Goal: Book appointment/travel/reservation

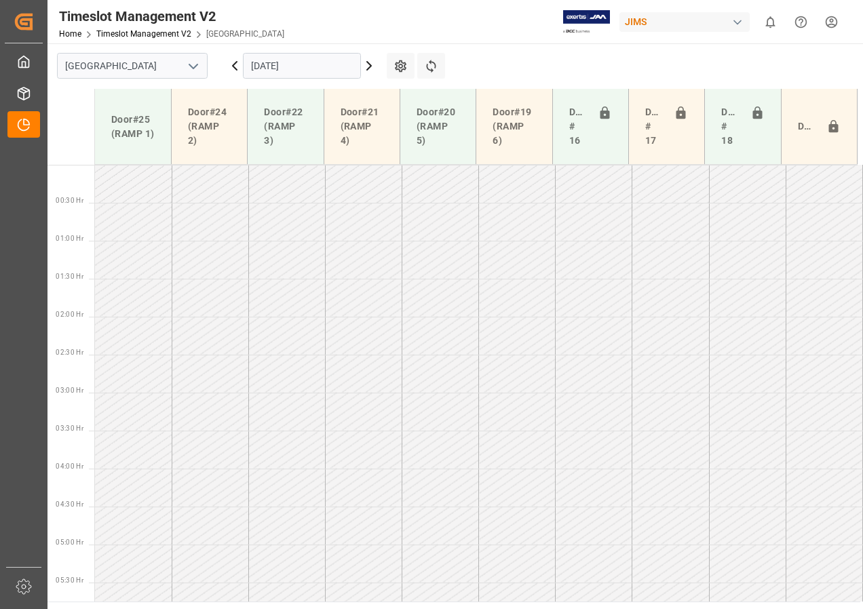
scroll to position [399, 0]
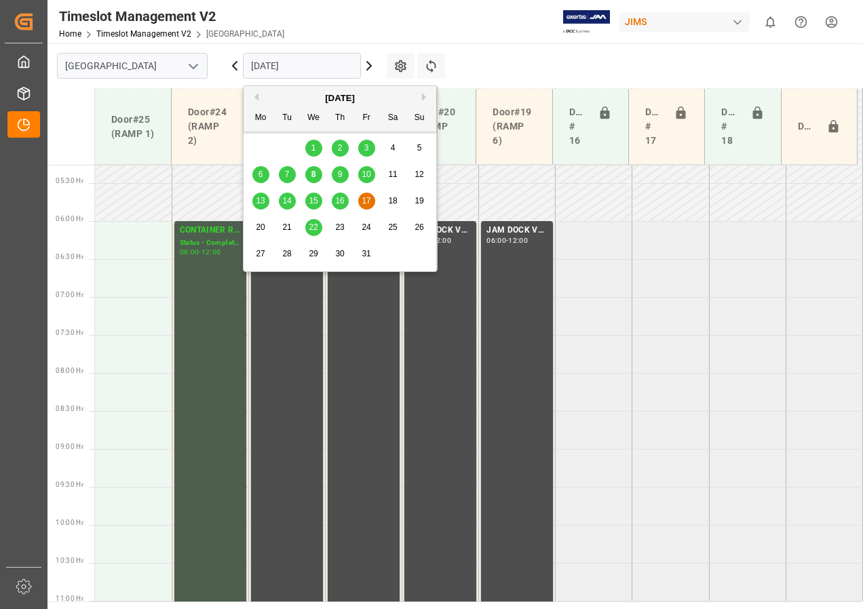
click at [286, 68] on input "[DATE]" at bounding box center [302, 66] width 118 height 26
click at [363, 173] on span "10" at bounding box center [365, 174] width 9 height 9
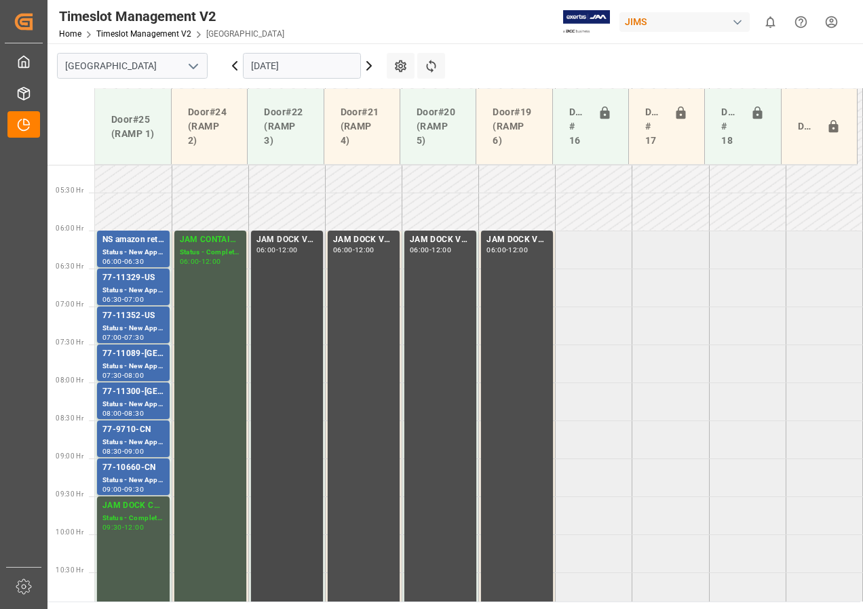
scroll to position [380, 0]
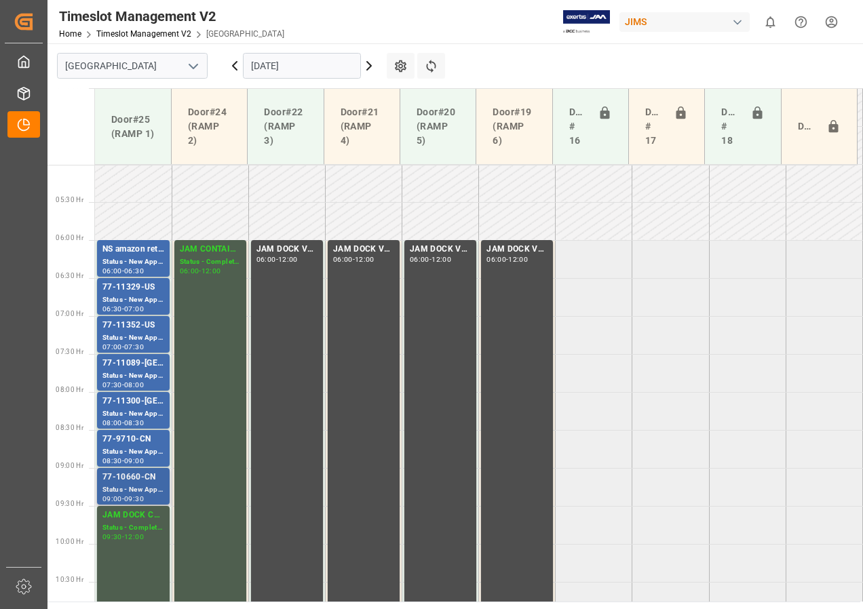
click at [128, 484] on div "77-10660-CN" at bounding box center [133, 478] width 62 height 14
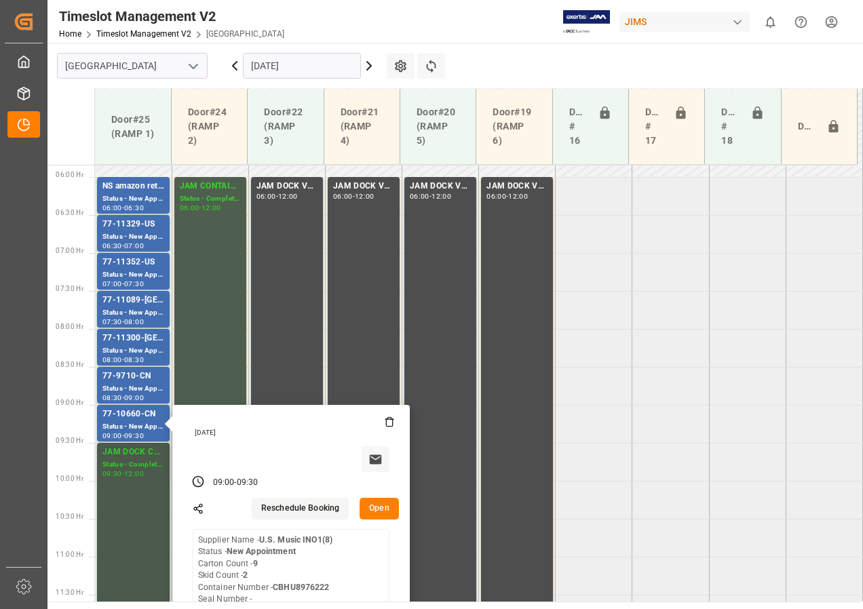
scroll to position [516, 0]
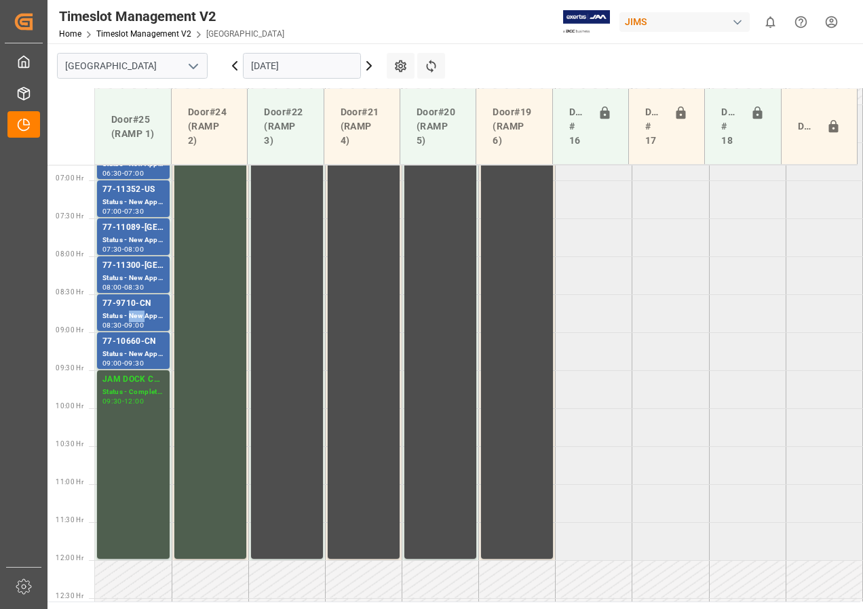
click at [130, 313] on div "Status - New Appointment" at bounding box center [133, 317] width 62 height 12
click at [132, 275] on div "Status - New Appointment" at bounding box center [133, 279] width 62 height 12
click at [131, 241] on div "Status - New Appointment" at bounding box center [133, 241] width 62 height 12
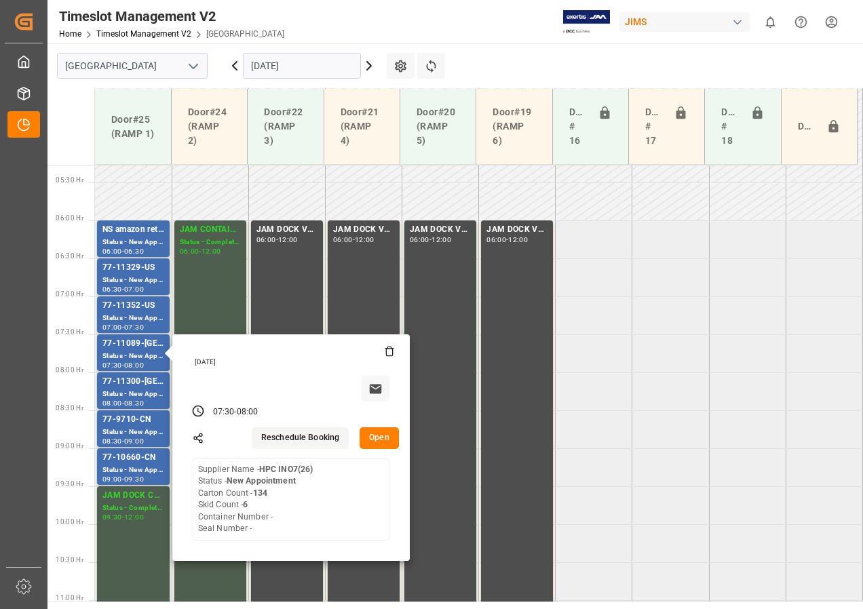
scroll to position [380, 0]
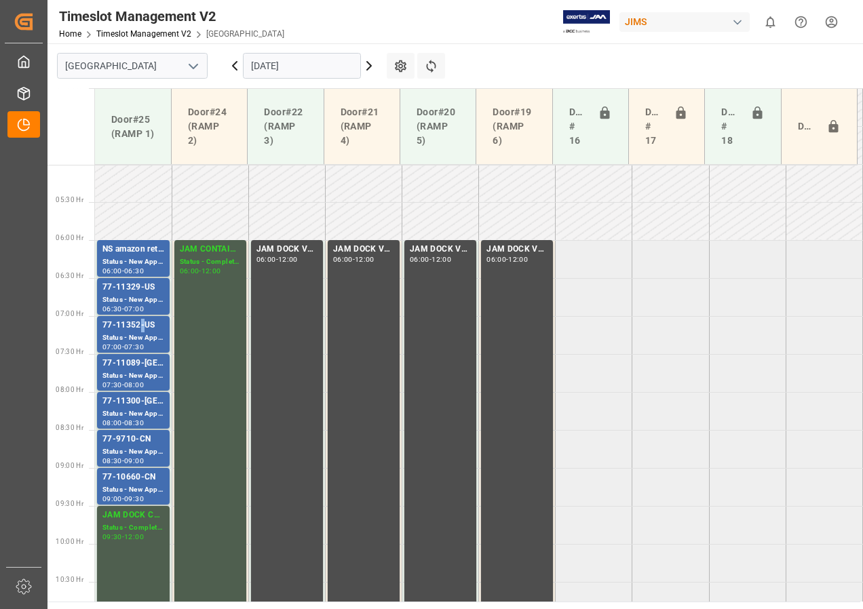
click at [140, 330] on div "77-11352-US" at bounding box center [133, 326] width 62 height 14
click at [146, 297] on div "Status - New Appointment" at bounding box center [133, 300] width 62 height 12
click at [144, 268] on div "06:30" at bounding box center [134, 271] width 20 height 6
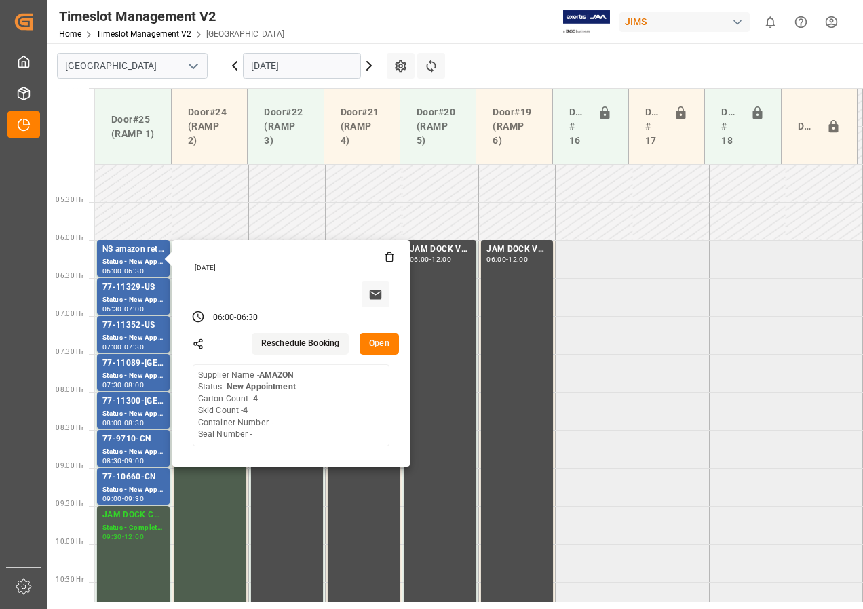
click at [277, 67] on input "[DATE]" at bounding box center [302, 66] width 118 height 26
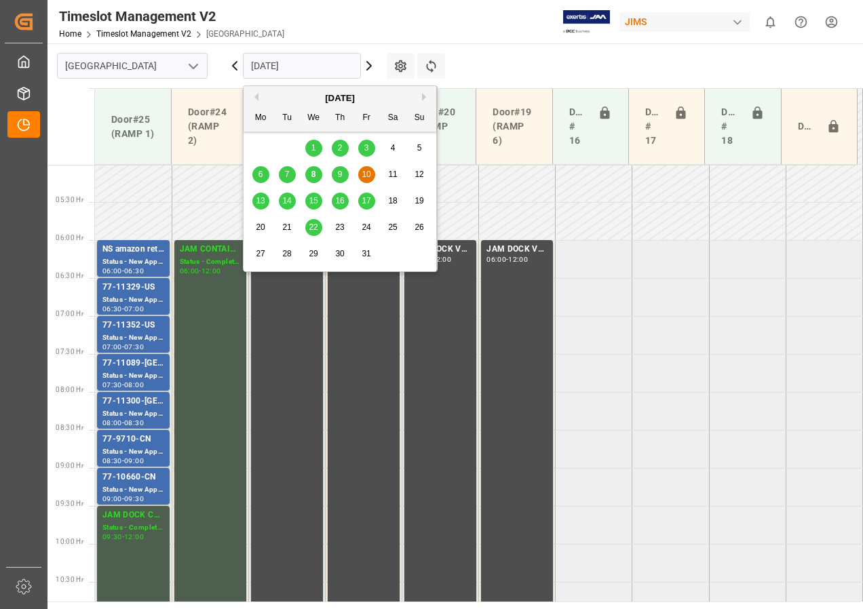
click at [254, 197] on div "13" at bounding box center [260, 201] width 17 height 16
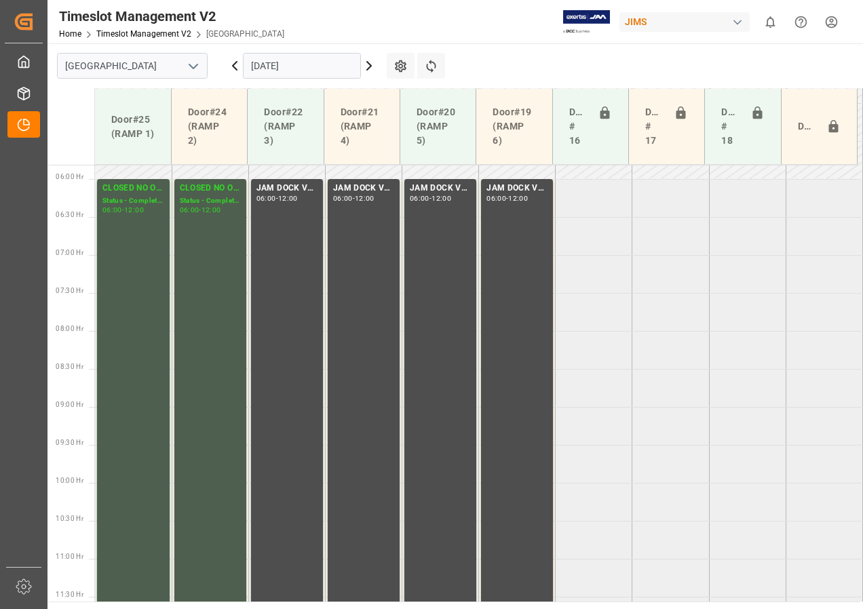
scroll to position [448, 0]
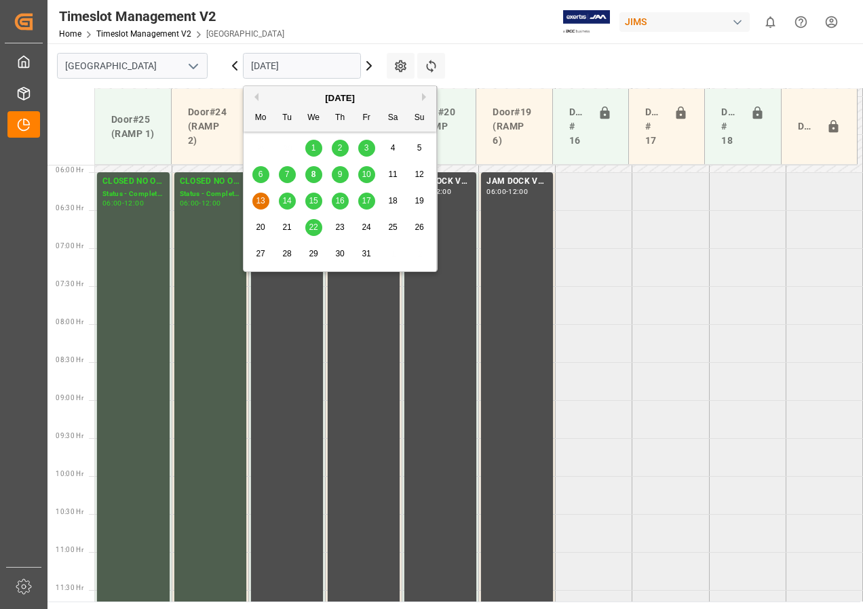
click at [280, 62] on input "[DATE]" at bounding box center [302, 66] width 118 height 26
click at [283, 200] on span "14" at bounding box center [286, 200] width 9 height 9
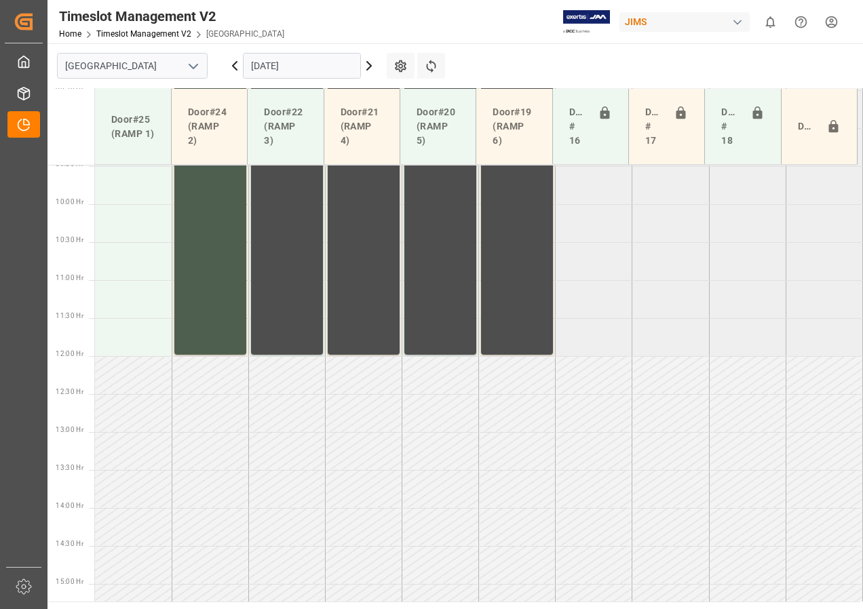
scroll to position [720, 0]
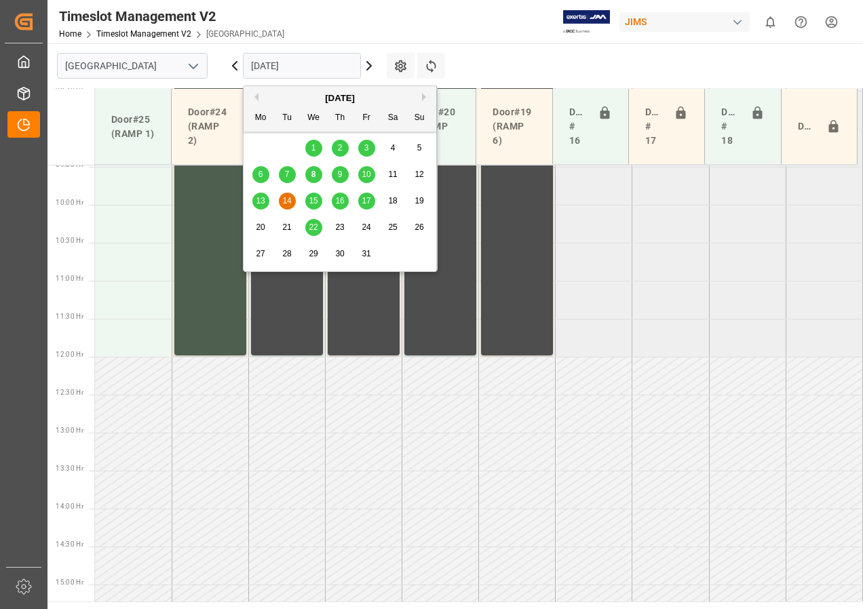
click at [265, 67] on input "[DATE]" at bounding box center [302, 66] width 118 height 26
click at [309, 201] on span "15" at bounding box center [313, 200] width 9 height 9
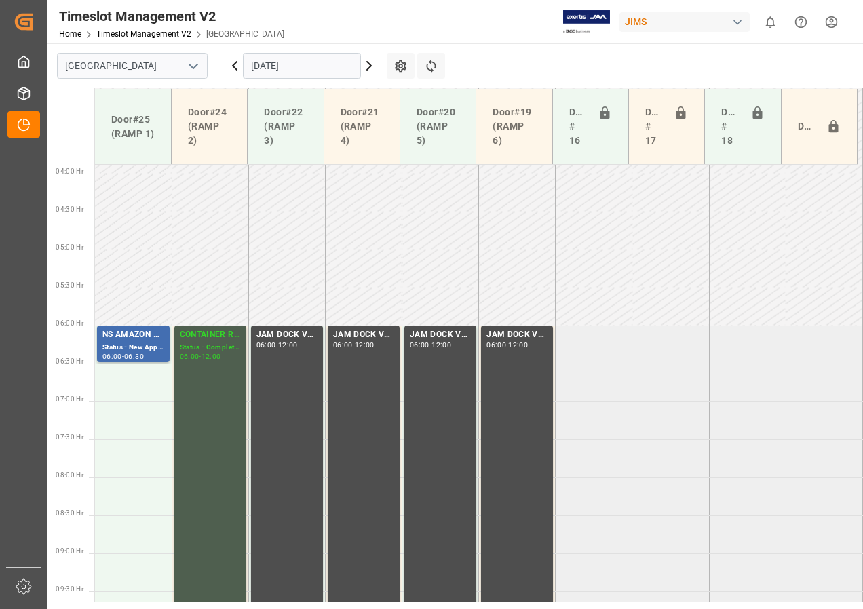
scroll to position [390, 0]
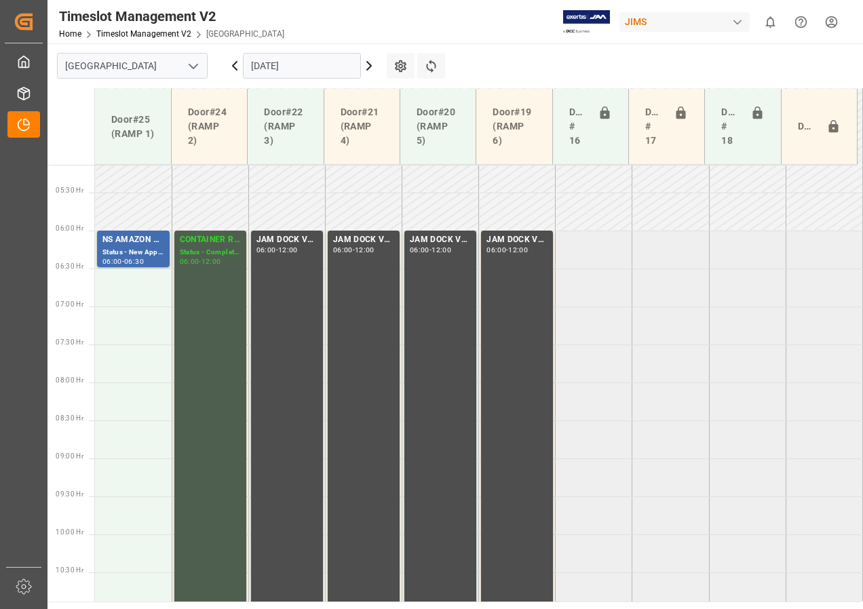
click at [291, 64] on input "[DATE]" at bounding box center [302, 66] width 118 height 26
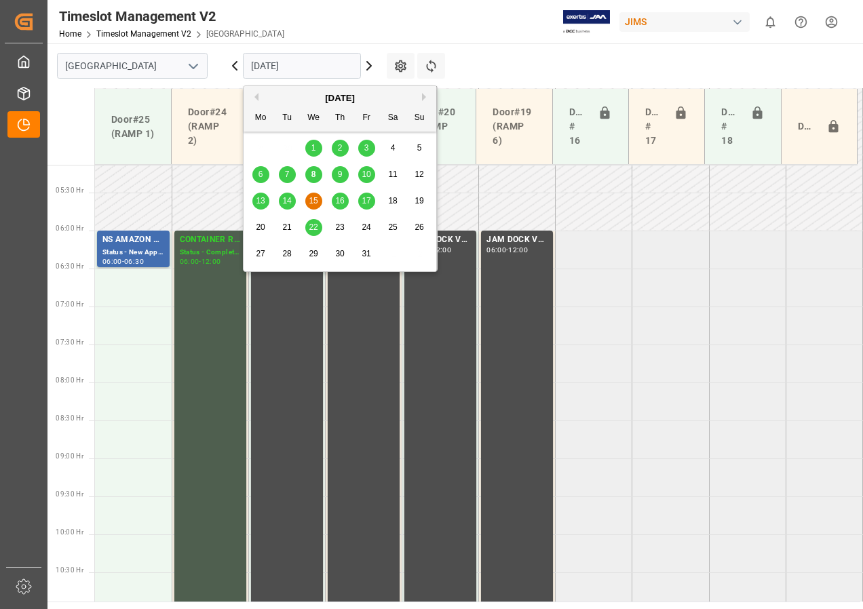
click at [338, 196] on span "16" at bounding box center [339, 200] width 9 height 9
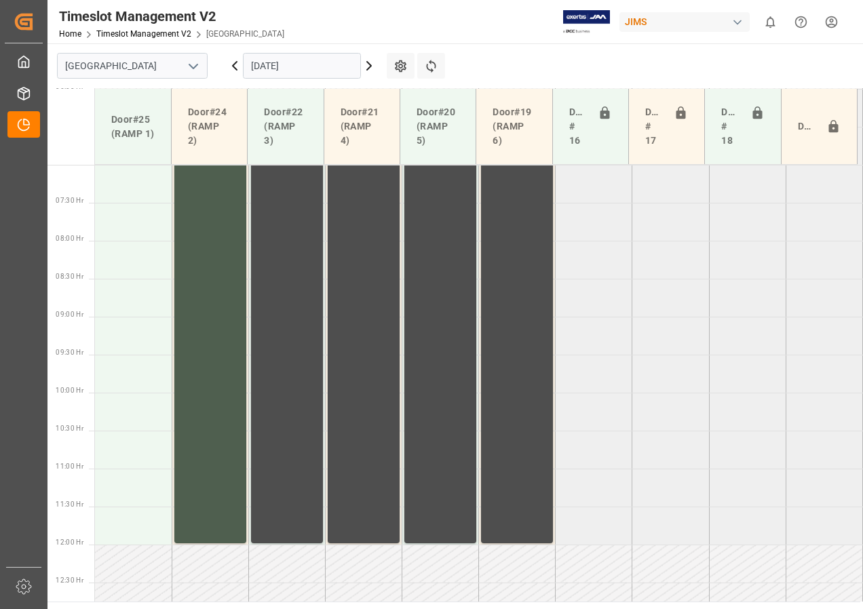
scroll to position [516, 0]
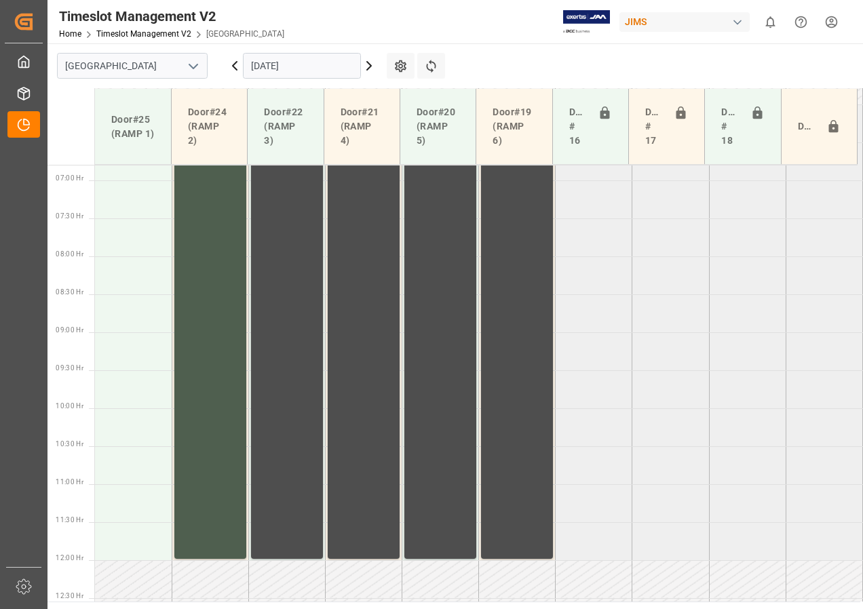
click at [271, 68] on input "[DATE]" at bounding box center [302, 66] width 118 height 26
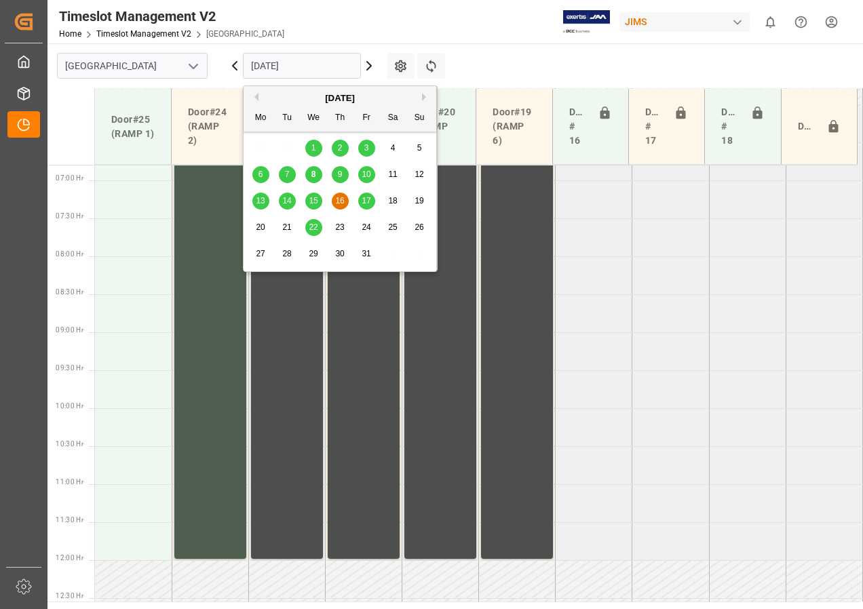
click at [338, 175] on span "9" at bounding box center [340, 174] width 5 height 9
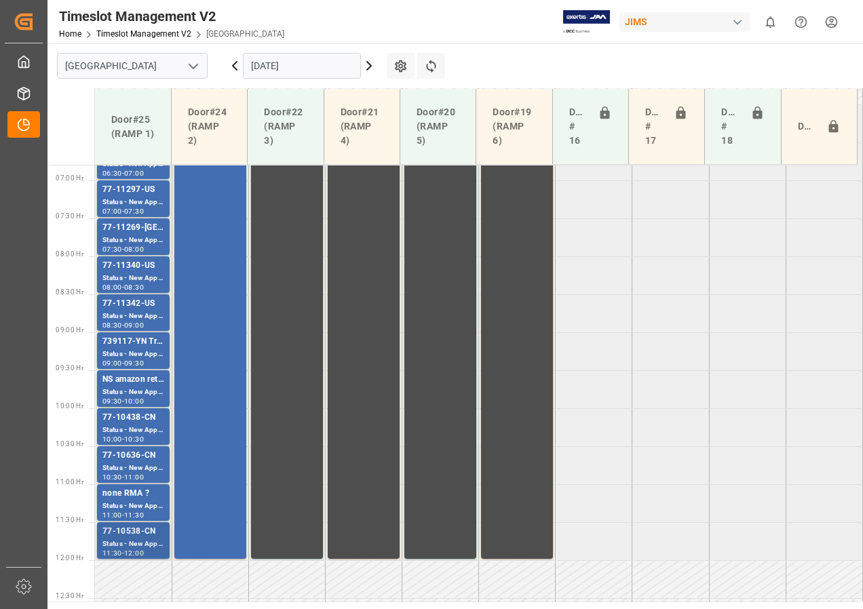
click at [138, 546] on div "Status - New Appointment" at bounding box center [133, 545] width 62 height 12
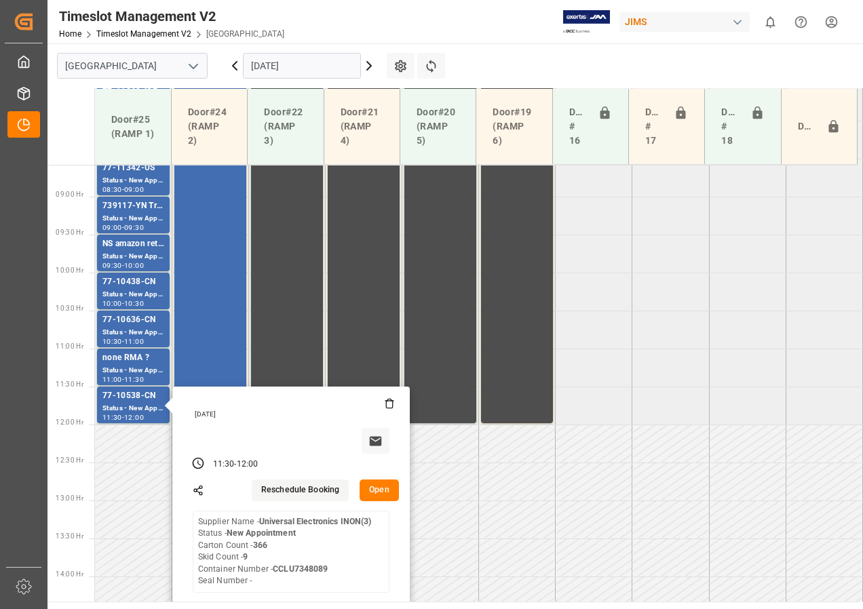
scroll to position [584, 0]
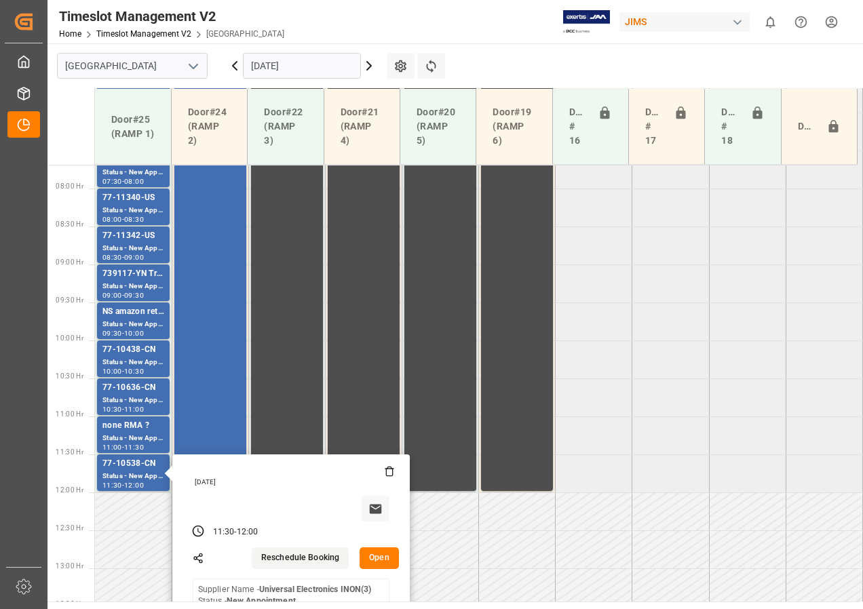
click at [632, 273] on tabel "77-11125-GB Status - New Appointment 06:00 - 06:30 77-10100-CN Status - New App…" at bounding box center [479, 493] width 768 height 1824
